Goal: Task Accomplishment & Management: Manage account settings

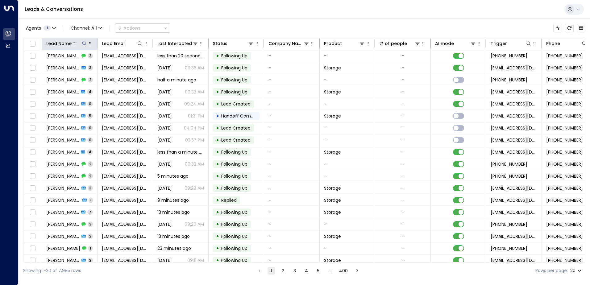
click at [83, 43] on icon at bounding box center [84, 43] width 5 height 5
click at [73, 64] on input "text" at bounding box center [84, 65] width 85 height 11
type input "*********"
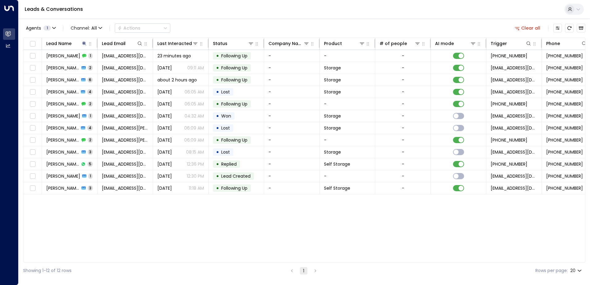
click at [141, 239] on div "Lead Name Lead Email Last Interacted Status Company Name Product # of people AI…" at bounding box center [304, 150] width 562 height 225
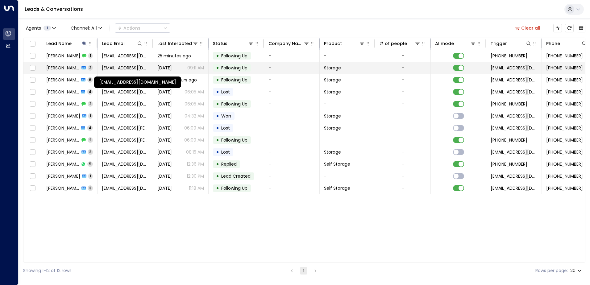
click at [122, 68] on span "[EMAIL_ADDRESS][DOMAIN_NAME]" at bounding box center [125, 68] width 47 height 6
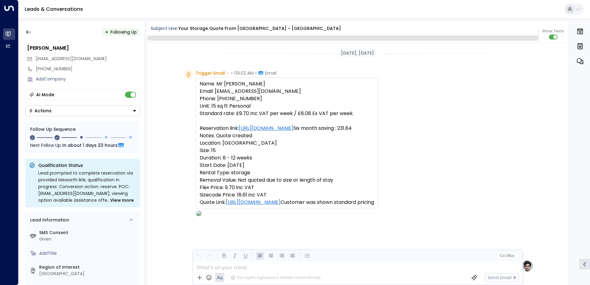
scroll to position [588, 0]
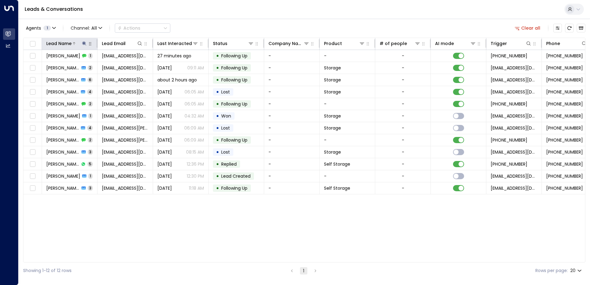
click at [71, 43] on div "Lead Name" at bounding box center [58, 43] width 25 height 7
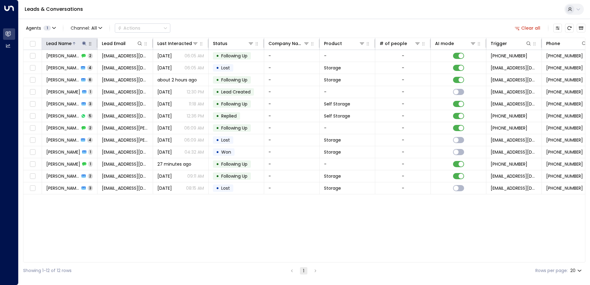
click at [83, 44] on icon at bounding box center [84, 43] width 5 height 5
type input "*"
type input "******"
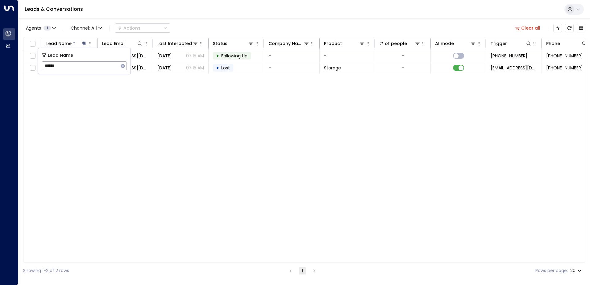
click at [146, 85] on div "Lead Name Lead Email Last Interacted Status Company Name Product # of people AI…" at bounding box center [304, 150] width 562 height 225
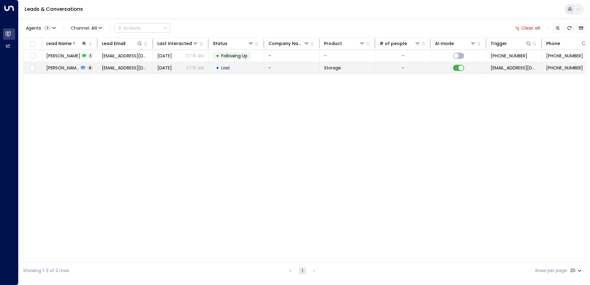
click at [172, 71] on td "[DATE] 07:15 AM" at bounding box center [181, 68] width 56 height 12
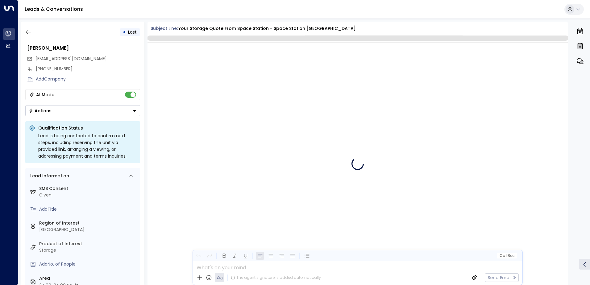
scroll to position [1049, 0]
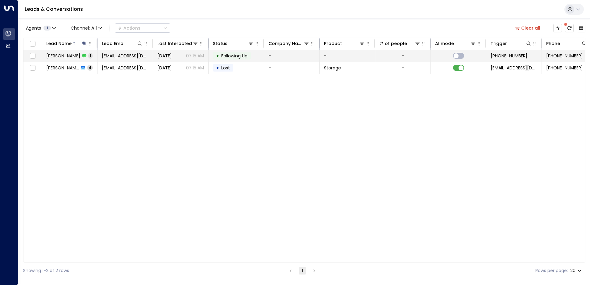
click at [117, 57] on span "[EMAIL_ADDRESS][DOMAIN_NAME]" at bounding box center [125, 56] width 47 height 6
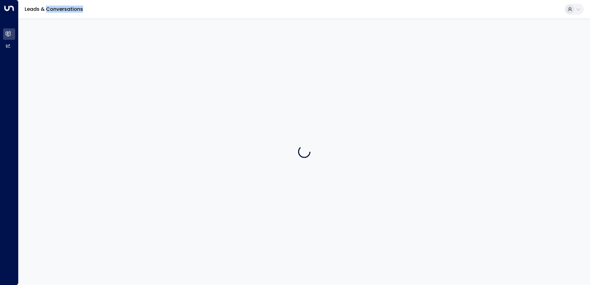
click at [117, 57] on div at bounding box center [304, 152] width 571 height 266
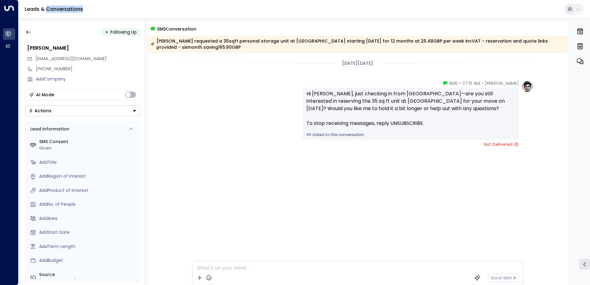
click at [137, 110] on button "Actions" at bounding box center [82, 110] width 115 height 11
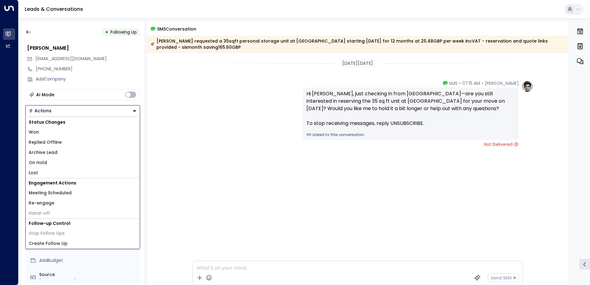
click at [173, 112] on div "[PERSON_NAME] • 07:15 AM • SMS Hi [PERSON_NAME], just checking in from [GEOGRAP…" at bounding box center [357, 144] width 420 height 129
